Goal: Download file/media

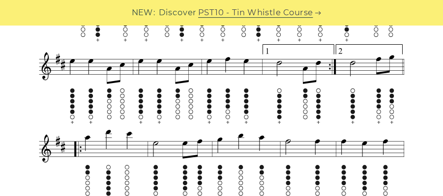
scroll to position [692, 0]
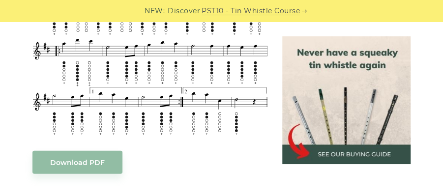
drag, startPoint x: 330, startPoint y: 1, endPoint x: 235, endPoint y: 170, distance: 194.0
click at [235, 147] on div "Download PDF" at bounding box center [149, 162] width 235 height 23
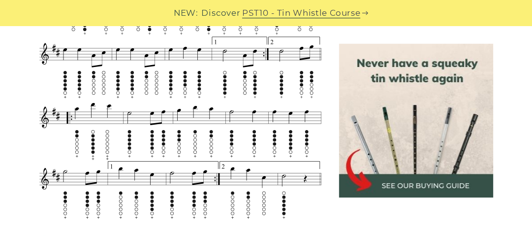
scroll to position [640, 0]
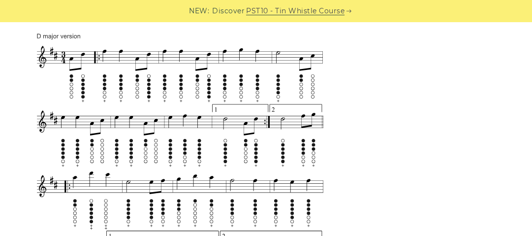
drag, startPoint x: 435, startPoint y: 1, endPoint x: 392, endPoint y: 152, distance: 156.2
click at [332, 147] on aside at bounding box center [417, 129] width 172 height 974
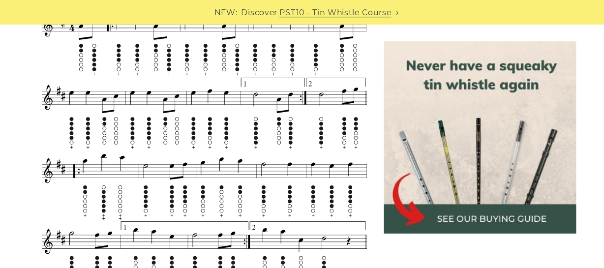
scroll to position [674, 0]
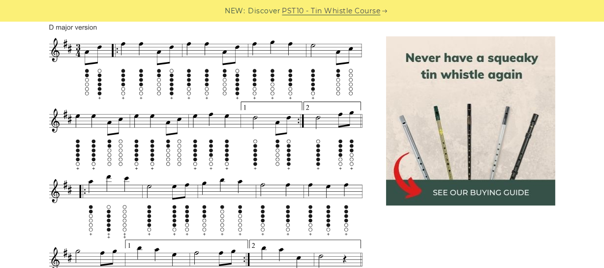
drag, startPoint x: 529, startPoint y: 0, endPoint x: 416, endPoint y: 225, distance: 252.4
click at [332, 147] on aside at bounding box center [470, 133] width 193 height 1053
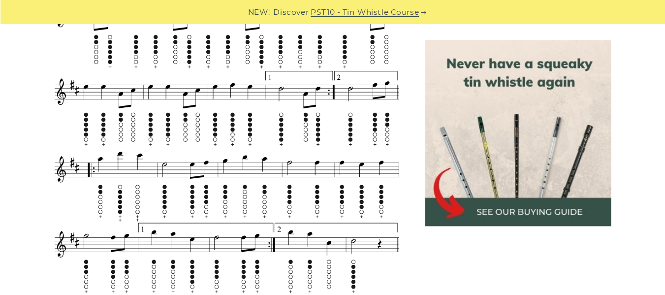
scroll to position [712, 0]
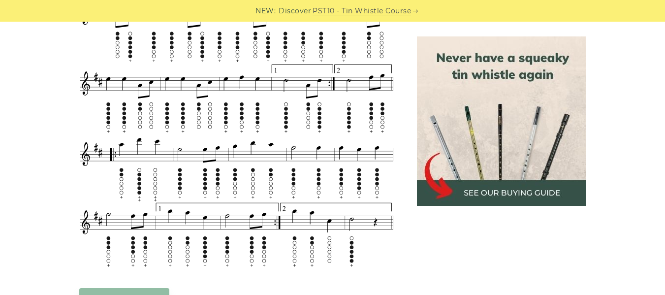
drag, startPoint x: 588, startPoint y: 1, endPoint x: 460, endPoint y: 229, distance: 260.6
click at [332, 147] on aside at bounding box center [501, 97] width 193 height 1054
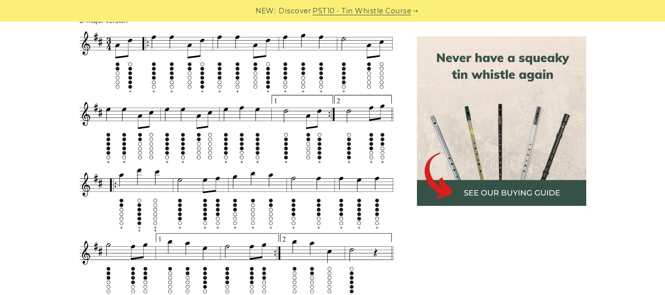
scroll to position [685, 0]
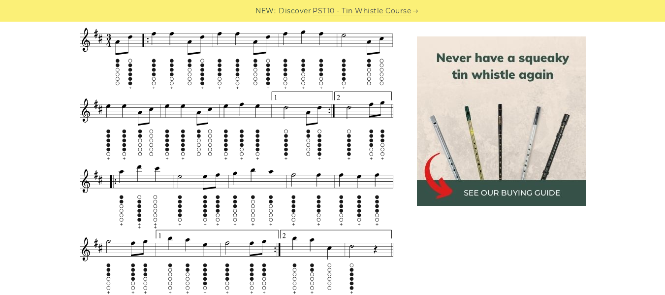
click at [108, 144] on body "NEW: Discover PST10 - Tin Whistle Course Lessons Fingering Charts Tabs & Notes …" at bounding box center [332, 276] width 665 height 1922
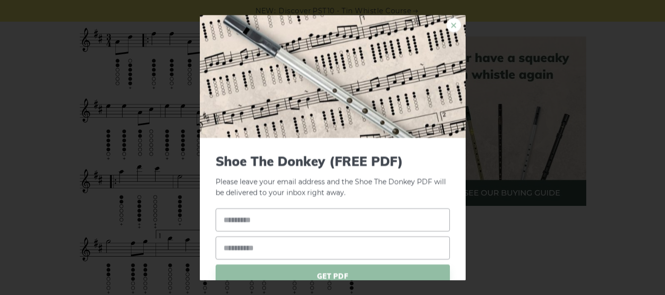
click at [332, 24] on link "×" at bounding box center [453, 25] width 15 height 15
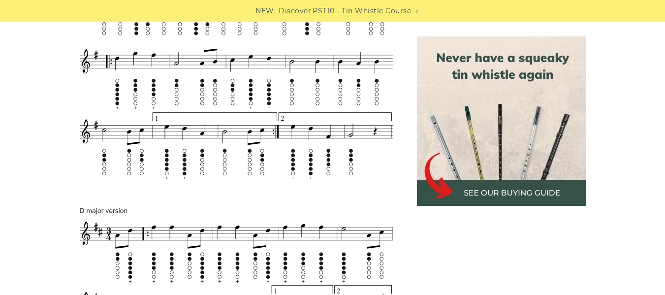
scroll to position [481, 0]
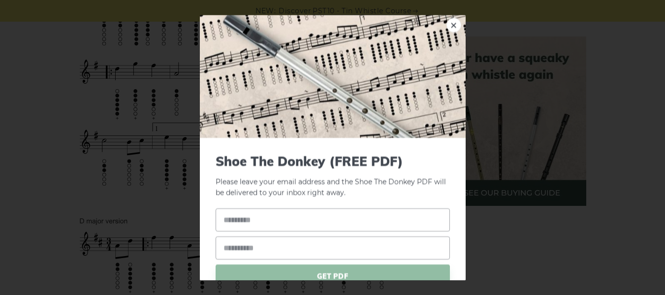
drag, startPoint x: 131, startPoint y: 221, endPoint x: 73, endPoint y: 223, distance: 58.1
click at [332, 19] on img at bounding box center [333, 76] width 266 height 123
click at [332, 23] on link "×" at bounding box center [453, 25] width 15 height 15
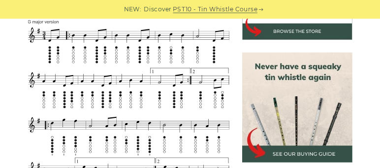
scroll to position [363, 0]
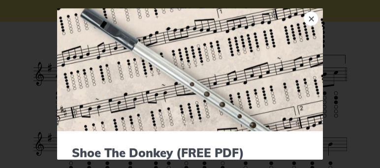
click at [307, 21] on link "×" at bounding box center [311, 18] width 15 height 15
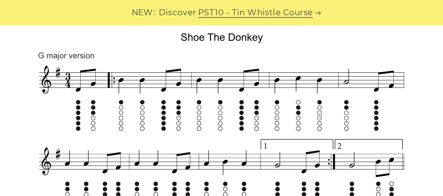
scroll to position [298, 0]
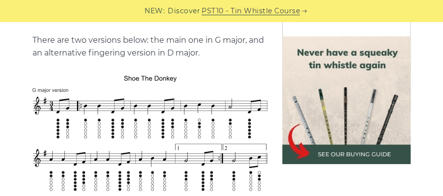
drag, startPoint x: 381, startPoint y: 0, endPoint x: 252, endPoint y: 73, distance: 148.3
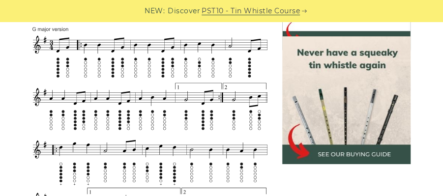
scroll to position [353, 0]
